Goal: Task Accomplishment & Management: Manage account settings

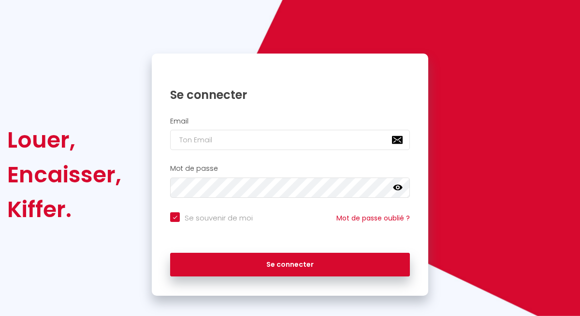
scroll to position [59, 0]
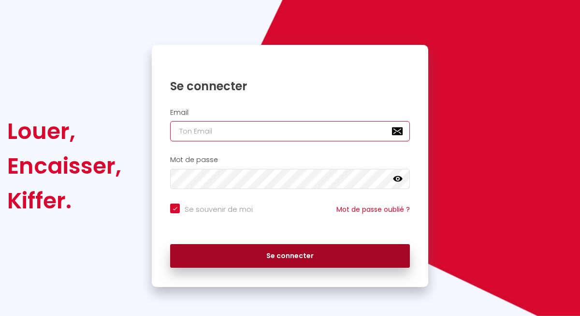
type input "[EMAIL_ADDRESS][DOMAIN_NAME]"
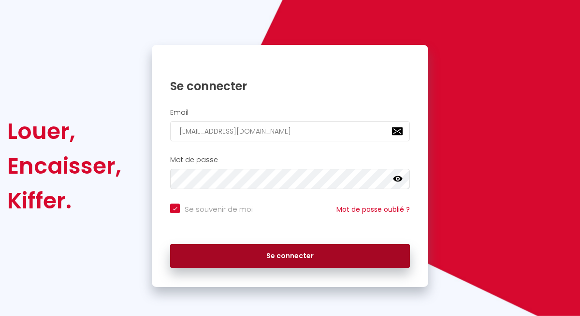
click at [286, 257] on button "Se connecter" at bounding box center [290, 256] width 240 height 24
checkbox input "true"
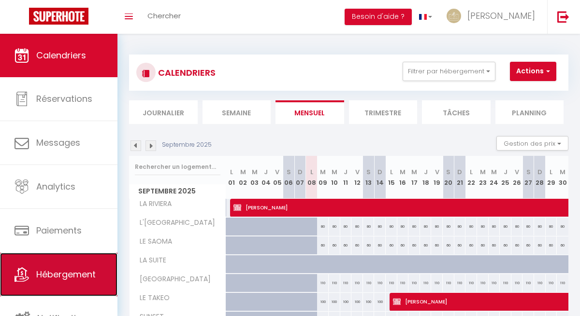
click at [76, 263] on link "Hébergement" at bounding box center [58, 274] width 117 height 43
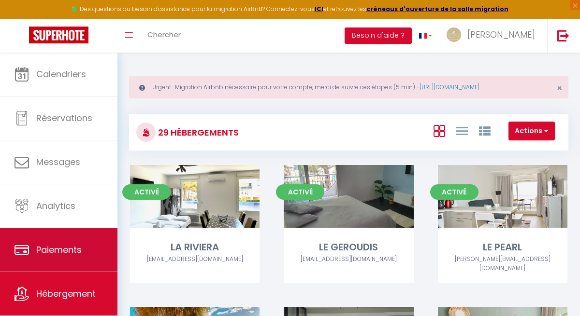
scroll to position [23, 0]
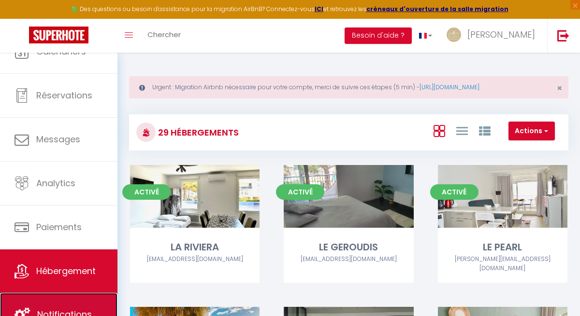
click at [69, 301] on link "Notifications" at bounding box center [58, 314] width 117 height 43
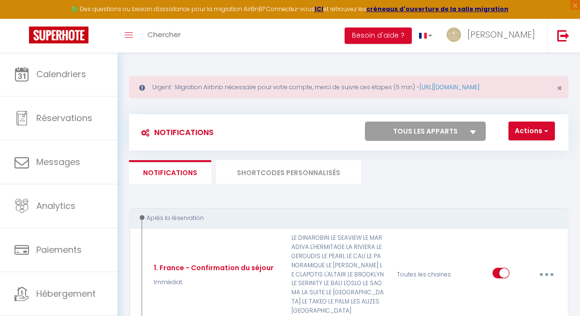
click at [312, 172] on li "SHORTCODES PERSONNALISÉS" at bounding box center [288, 172] width 145 height 24
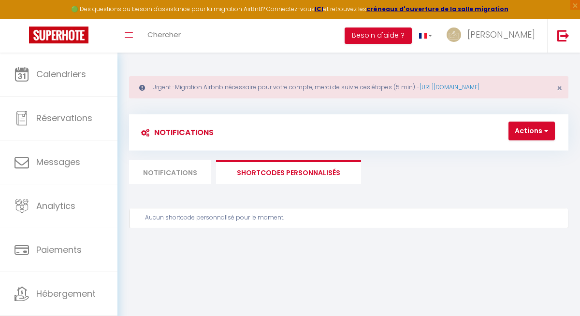
scroll to position [53, 0]
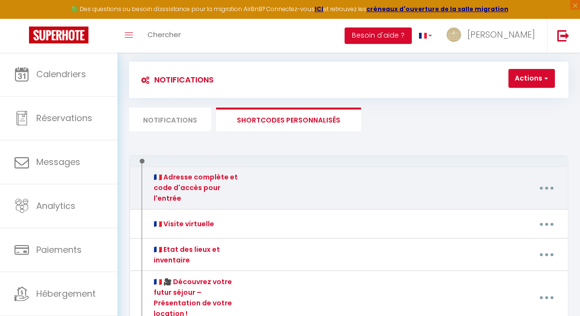
click at [547, 185] on button "button" at bounding box center [547, 188] width 26 height 18
click at [525, 209] on link "Editer" at bounding box center [521, 211] width 72 height 16
type input "🇫🇷 Adresse complète et code d'accès pour l'entrée"
type textarea "Veuillez trouver ci-dessous l'adresse complète du logement ainsi que les différ…"
type textarea "🇫🇷📍 Adresse du logement [STREET_ADDRESS][GEOGRAPHIC_DATA] – Bâtiment 6 (Jumbo) …"
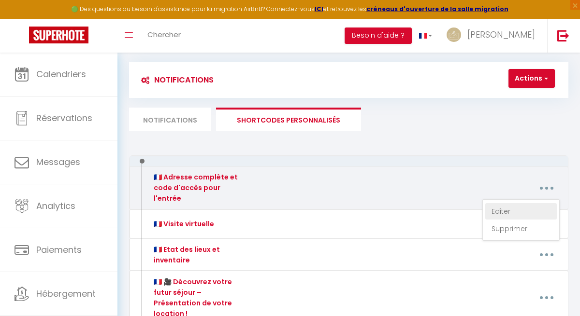
type textarea "🇫🇷📍 Adresse du logement [STREET_ADDRESS] Résidence Jamais 1er étage, Appartemen…"
type textarea "🇫🇷📍 Adresse du logement [STREET_ADDRESS] du Maréchal de Lattre de Tassigny Rési…"
type textarea "🇫🇷📍 Adresse du logement [STREET_ADDRESS] Résidence L’[PERSON_NAME] – Bâtiment D…"
type textarea "🇫🇷📍 Adresse du logement [STREET_ADDRESS][GEOGRAPHIC_DATA] Les Argonautes – Bâti…"
type textarea "🇫🇷📍 Adresse du logement [STREET_ADDRESS][PERSON_NAME] – Bâtiment Amazone Appart…"
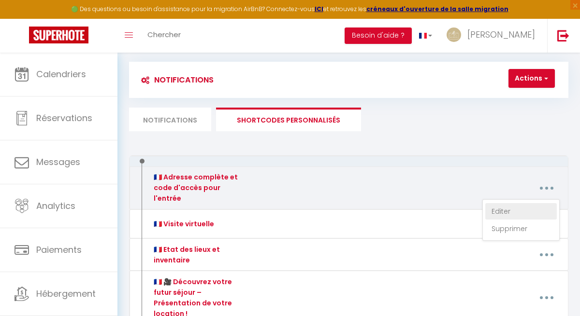
type textarea "🇫🇷📍 Adresse du logement [STREET_ADDRESS] Rose des Sables – Bâtiment G Apparteme…"
type textarea "🇫🇷📍 Adresse du logement [STREET_ADDRESS] Résidence Calypso – Bâtiment 5 Apparte…"
type textarea "🇫🇷📍 Adresse du logement [STREET_ADDRESS] (juste à côté du tabac de l'Europe) Ré…"
type textarea "🇫🇷📍 Adresse du logement [STREET_ADDRESS] Résidence La Sterne – Bâtiment A Appar…"
type textarea "🇫🇷📍 Adresse du logement [STREET_ADDRESS] [PERSON_NAME] Résidence L’Éden – Bâtim…"
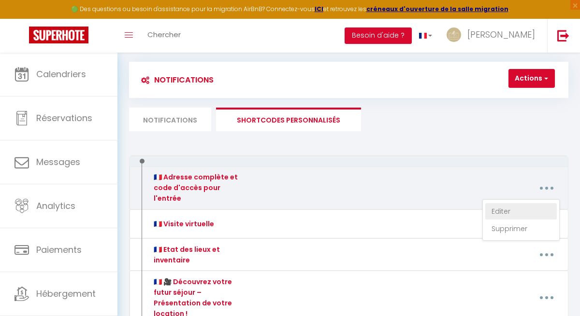
type textarea "🇫🇷📍 Adresse du logement [STREET_ADDRESS] Résidence Les Peupliers – Bâtiment A A…"
type textarea "🇫🇷📍 Adresse du logement [STREET_ADDRESS] Soleil Résidence Le Soleil – Bâtiment …"
type textarea "🇫🇷📍 Adresse du logement [STREET_ADDRESS][PERSON_NAME] Les Grandes Voiles – Bâti…"
type textarea "🇫🇷📍 Adresse du logement [STREET_ADDRESS][US_STATE], 2ᵉ étage – Appartement 24 […"
type textarea "🇫🇷📍 Loremip do sitametc 051 Adip Elitsed do Eiusmo Temporinc Ut Laboreet – Dolo…"
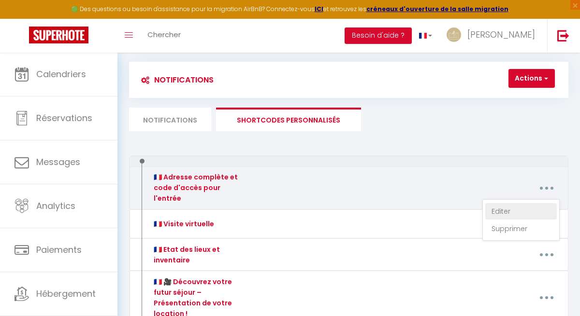
type textarea "🇫🇷📍 Adresse du logement [STREET_ADDRESS] Les Terrasses de la Mer – Bâtiment A A…"
type textarea "🇫🇷📍 Adresse du logement [STREET_ADDRESS][PERSON_NAME] Les Voiles Blanches – Bât…"
type textarea "🇫🇷📍 Adresse du logement [STREET_ADDRESS] – Bâtiment TEE 2 Appartement 311 – 2ᵉ …"
type textarea "🇫🇷📍 Adresse du logement [STREET_ADDRESS][PERSON_NAME] ème étage 34280 [GEOGRAPH…"
type textarea "🇫🇷📍 Adresse du logement [GEOGRAPHIC_DATA] – Appartement Le Solaris – RDC - Bati…"
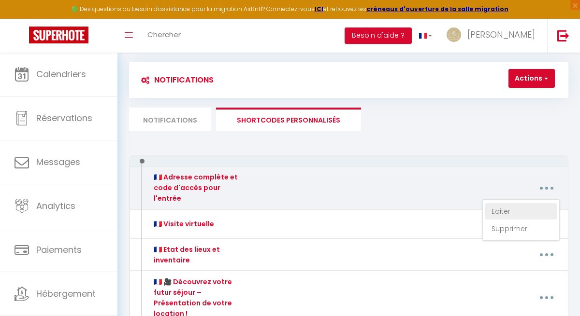
type textarea "🇫🇷📍 Adresse du logement [STREET_ADDRESS][GEOGRAPHIC_DATA] – RDC – Appartement 0…"
type textarea "🇫🇷📍 Adresse du logement [STREET_ADDRESS] 🚫 Pas de code immeuble L’entrée du bât…"
type textarea "🇫🇷📍 Adresse du logement [STREET_ADDRESS] Les Terrasses de la Mer Bâtiment B, [S…"
type textarea "🇫🇷📍 Adresse du logement [GEOGRAPHIC_DATA] – Appartement Le Patio – RDC - Bâtime…"
type textarea "🇫🇷📍 Adresse du logement [GEOGRAPHIC_DATA] – [GEOGRAPHIC_DATA] 🔑 Arrivée autonom…"
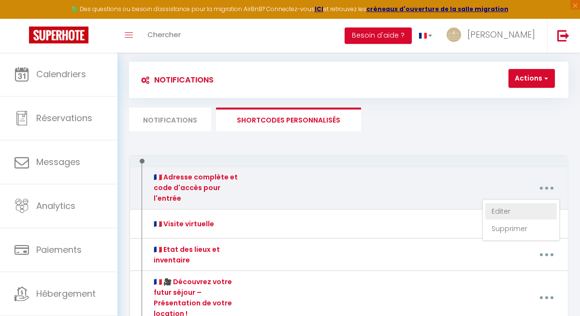
type textarea "🇫🇷📍 Adresse du logement [GEOGRAPHIC_DATA] – Appartement Le Toit des Alizés – 1e…"
type textarea "🇫🇷📍 Adresse du logement Allée des Cocotiers Résidence Coastal View Bâtiment B6,…"
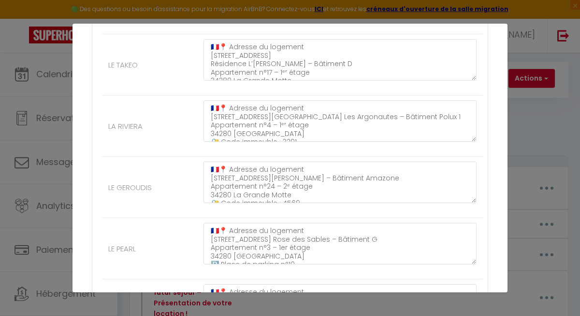
scroll to position [469, 0]
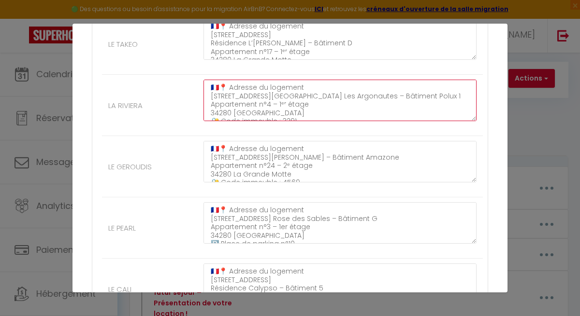
drag, startPoint x: 211, startPoint y: 97, endPoint x: 310, endPoint y: 97, distance: 99.0
click at [310, 97] on textarea "🇫🇷📍 Adresse du logement [STREET_ADDRESS][GEOGRAPHIC_DATA] Les Argonautes – Bâti…" at bounding box center [339, 101] width 273 height 42
click at [292, 110] on textarea "🇫🇷📍 Adresse du logement [STREET_ADDRESS][GEOGRAPHIC_DATA] Les Argonautes – Bâti…" at bounding box center [339, 101] width 273 height 42
drag, startPoint x: 298, startPoint y: 105, endPoint x: 248, endPoint y: 107, distance: 49.8
click at [248, 107] on textarea "🇫🇷📍 Adresse du logement [STREET_ADDRESS][GEOGRAPHIC_DATA] Les Argonautes – Bâti…" at bounding box center [339, 101] width 273 height 42
